Goal: Information Seeking & Learning: Find specific page/section

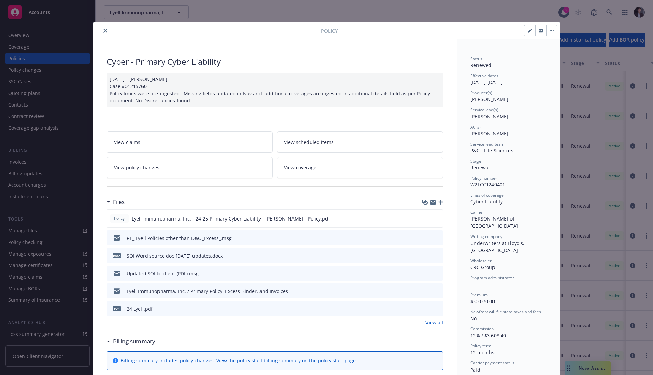
click at [104, 29] on button "close" at bounding box center [105, 31] width 8 height 8
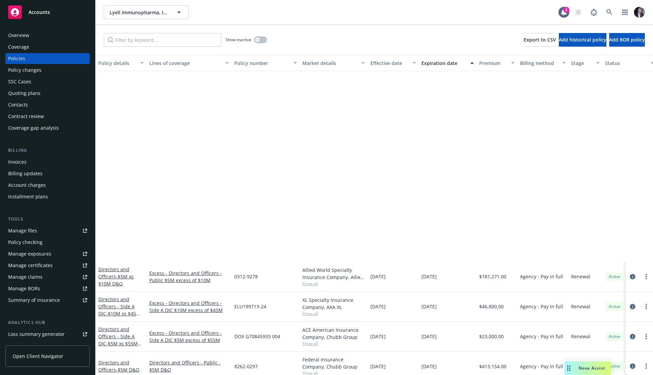
scroll to position [227, 0]
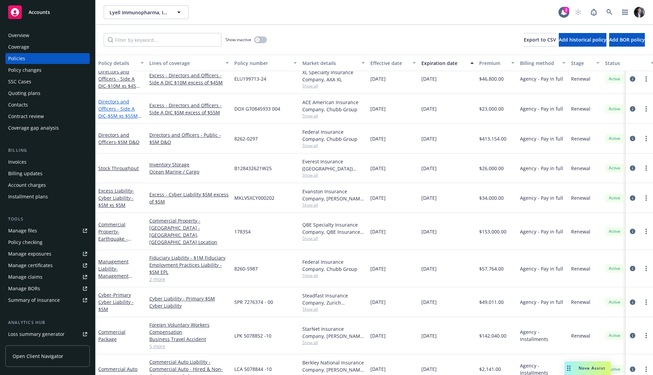
click at [120, 99] on link "Directors and Officers - Side A DIC - $5M xs $55M Side A DIC" at bounding box center [117, 112] width 39 height 28
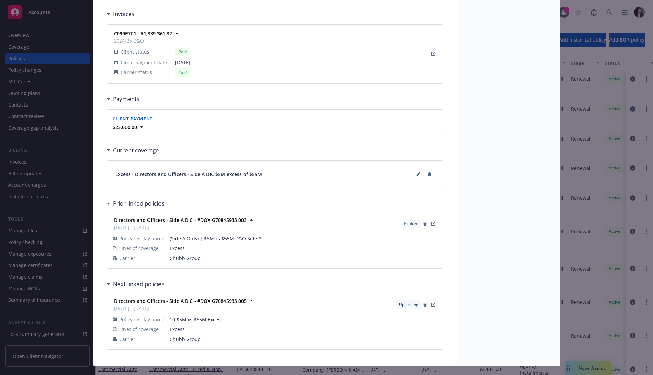
scroll to position [634, 0]
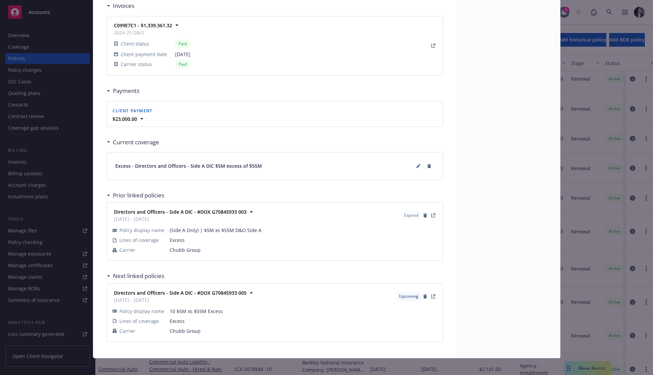
click at [238, 169] on div "Excess - Directors and Officers - Side A DIC $5M excess of $55M" at bounding box center [274, 165] width 335 height 27
click at [210, 160] on div "Excess - Directors and Officers - Side A DIC $5M excess of $55M" at bounding box center [274, 165] width 319 height 11
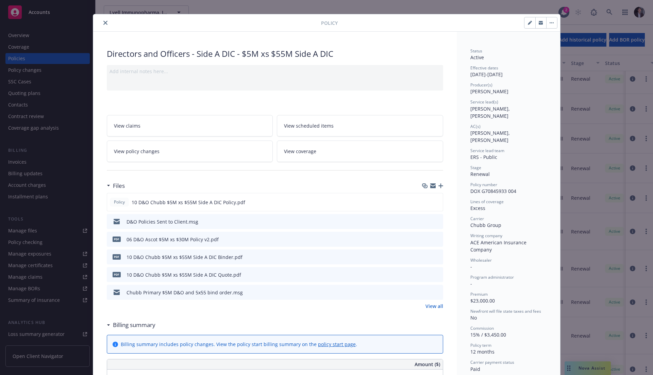
scroll to position [0, 0]
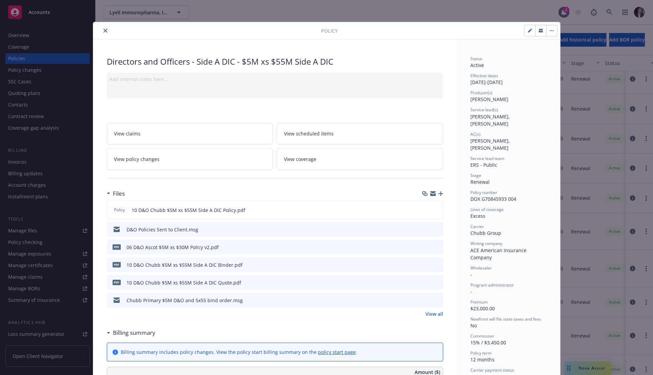
click at [319, 151] on link "View coverage" at bounding box center [360, 158] width 166 height 21
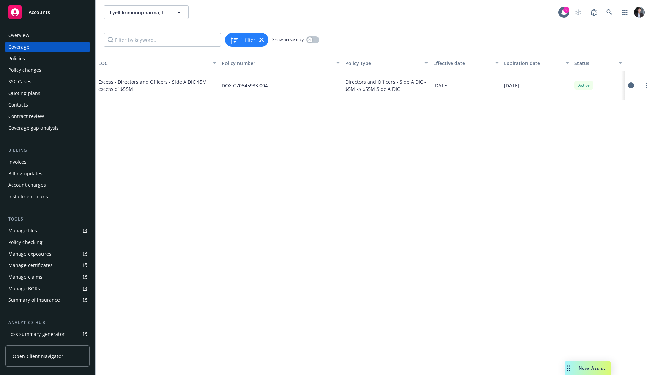
click at [627, 85] on icon at bounding box center [630, 85] width 6 height 6
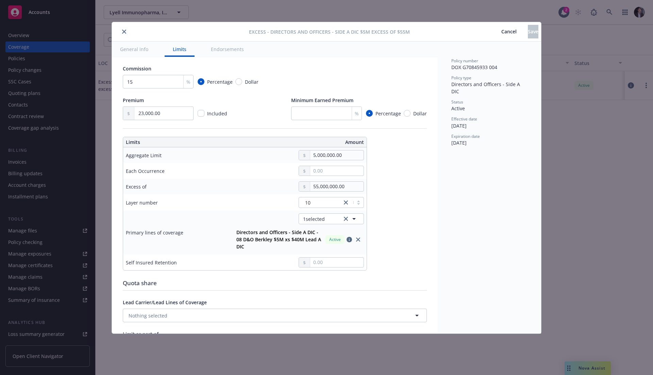
scroll to position [140, 0]
drag, startPoint x: 118, startPoint y: 24, endPoint x: 535, endPoint y: 326, distance: 515.2
click at [0, 0] on div "1232x891 frames : 0 0 / 10 secs" at bounding box center [0, 0] width 0 height 0
click at [0, 0] on icon at bounding box center [0, 0] width 0 height 0
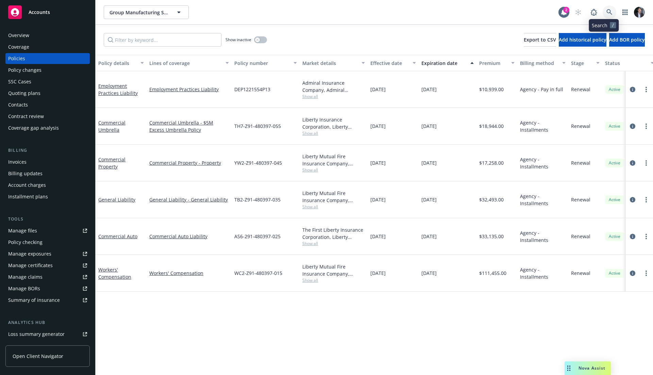
click at [606, 10] on icon at bounding box center [609, 12] width 6 height 6
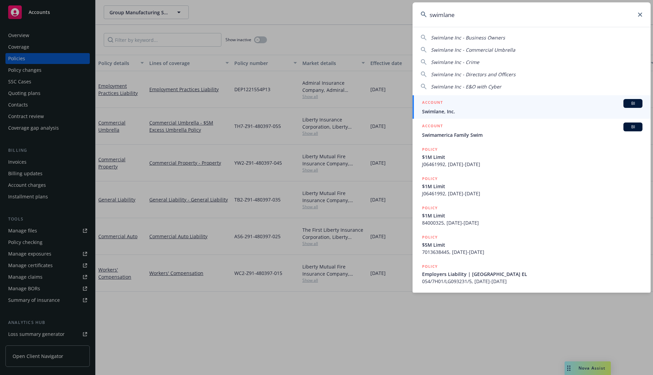
type input "swimlane"
click at [500, 110] on span "Swimlane, Inc." at bounding box center [532, 111] width 220 height 7
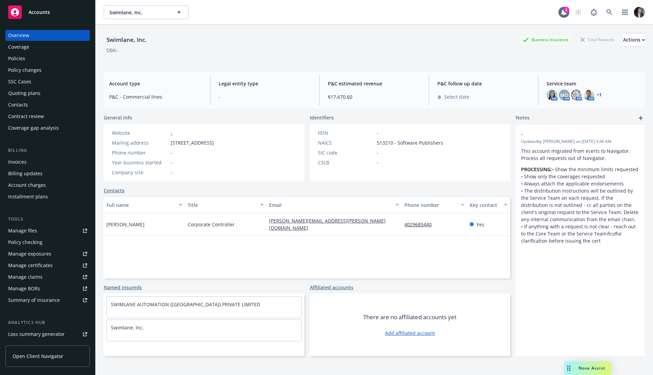
click at [598, 93] on div "AM MQ AM AM AM + 1" at bounding box center [592, 94] width 93 height 11
click at [597, 93] on div "AM MQ AM AM AM + 1" at bounding box center [592, 94] width 93 height 11
click at [596, 93] on link "+ 1" at bounding box center [598, 95] width 5 height 4
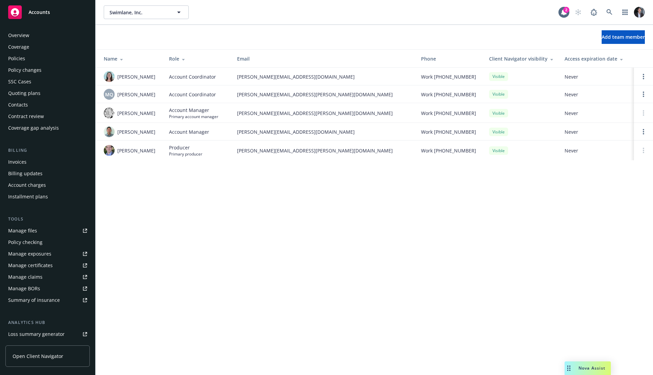
click at [38, 32] on div "Overview" at bounding box center [47, 35] width 79 height 11
